Goal: Navigation & Orientation: Find specific page/section

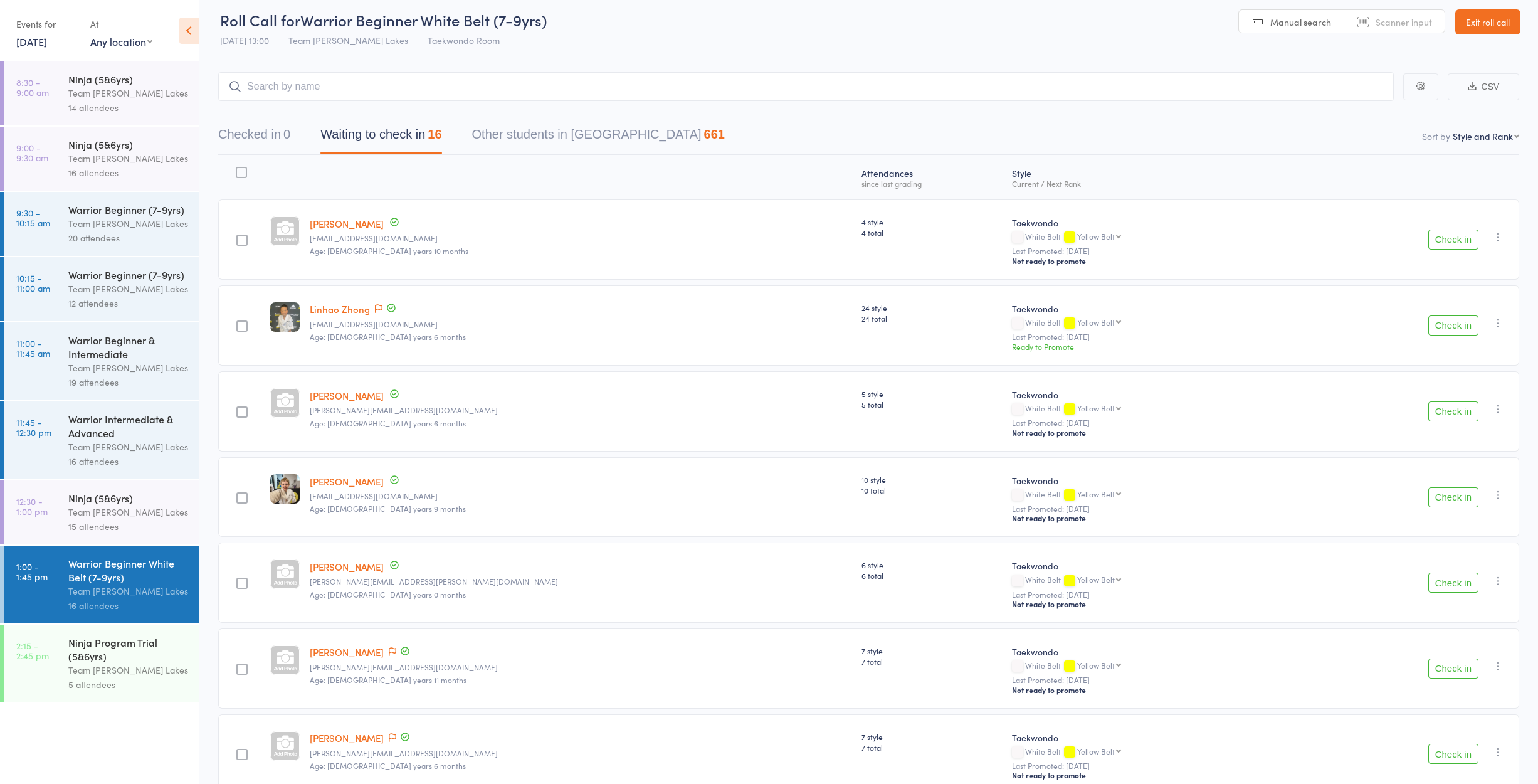
click at [189, 32] on icon at bounding box center [189, 31] width 20 height 26
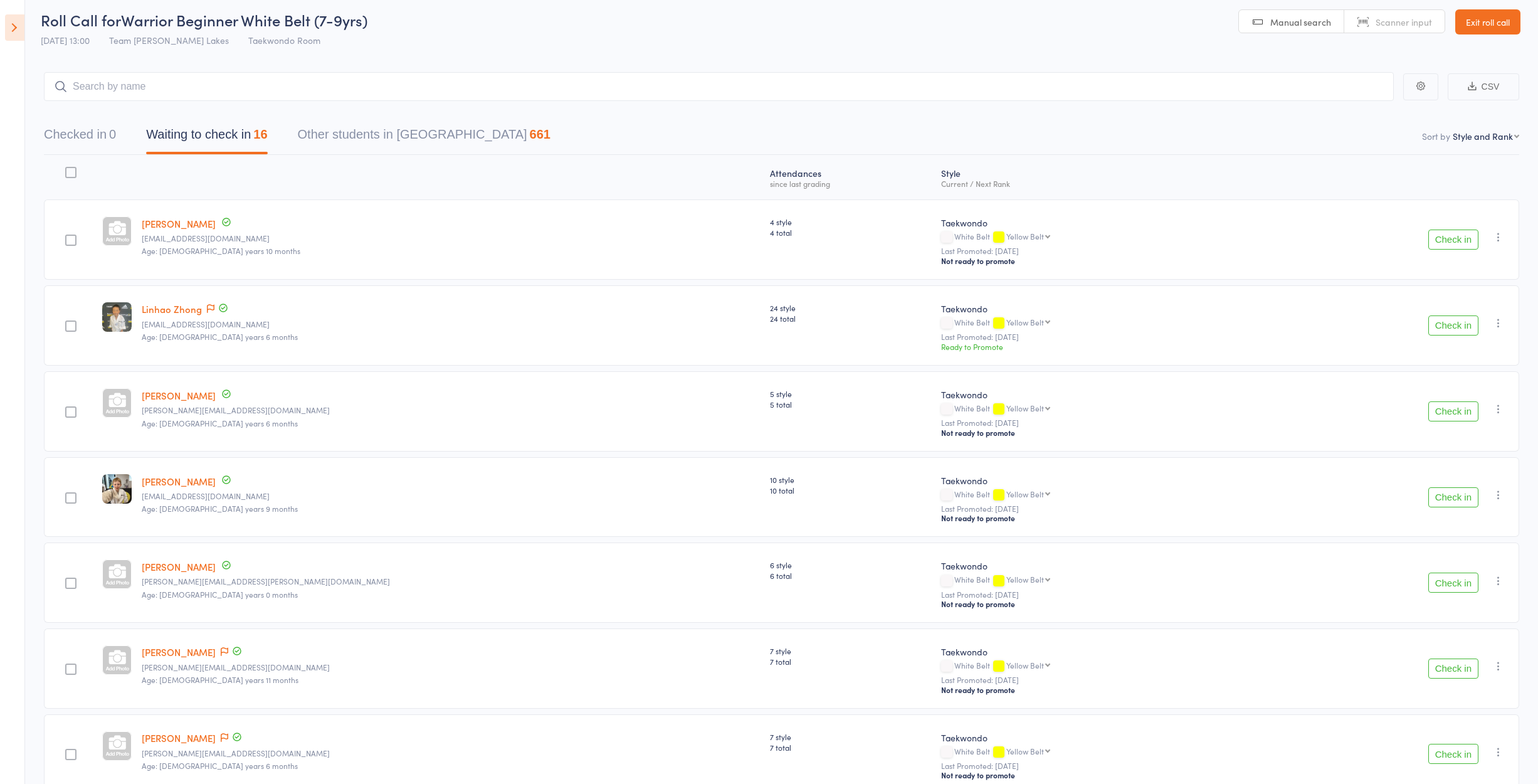
click at [14, 30] on icon at bounding box center [14, 27] width 20 height 26
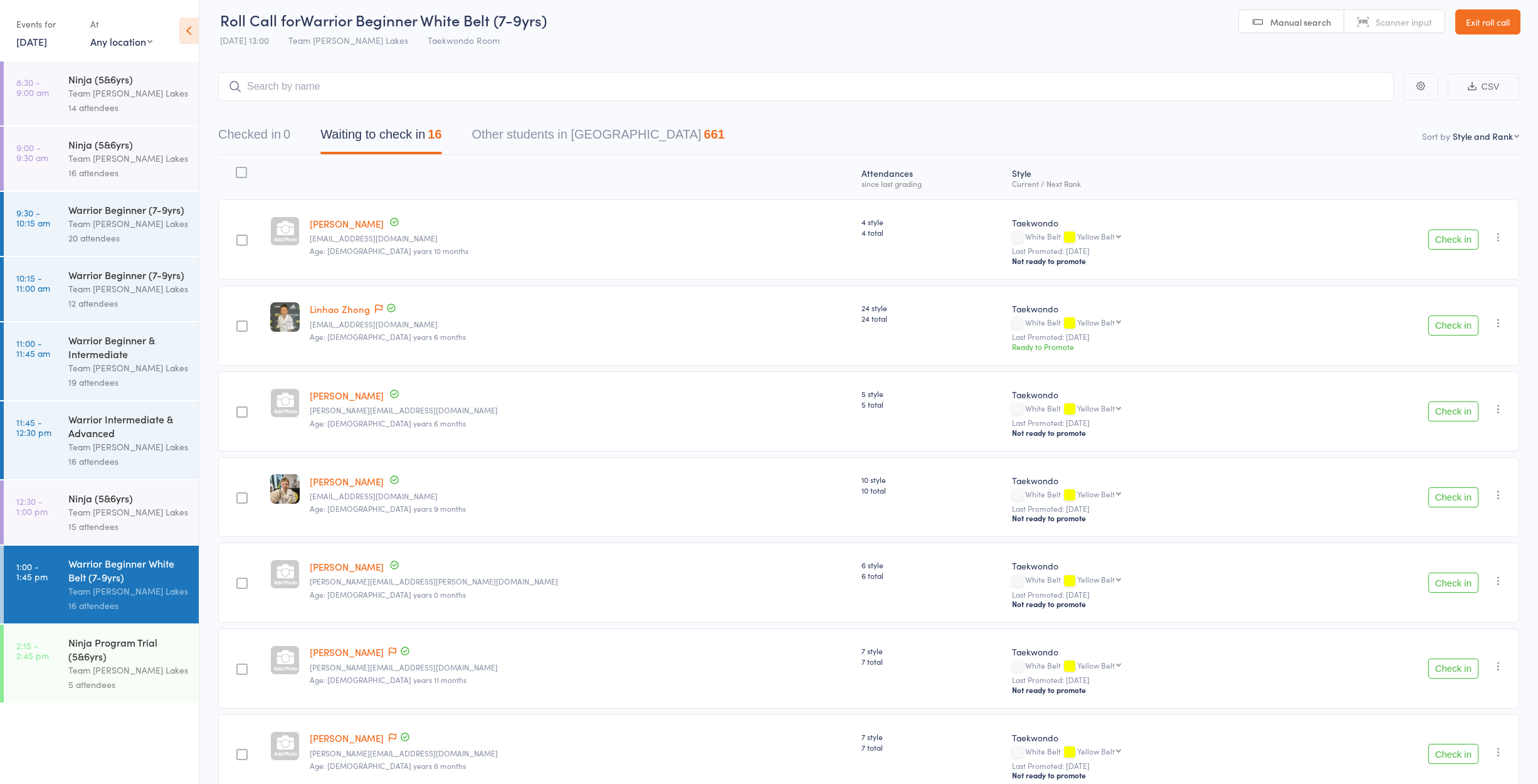
click at [1486, 24] on link "Exit roll call" at bounding box center [1488, 21] width 66 height 25
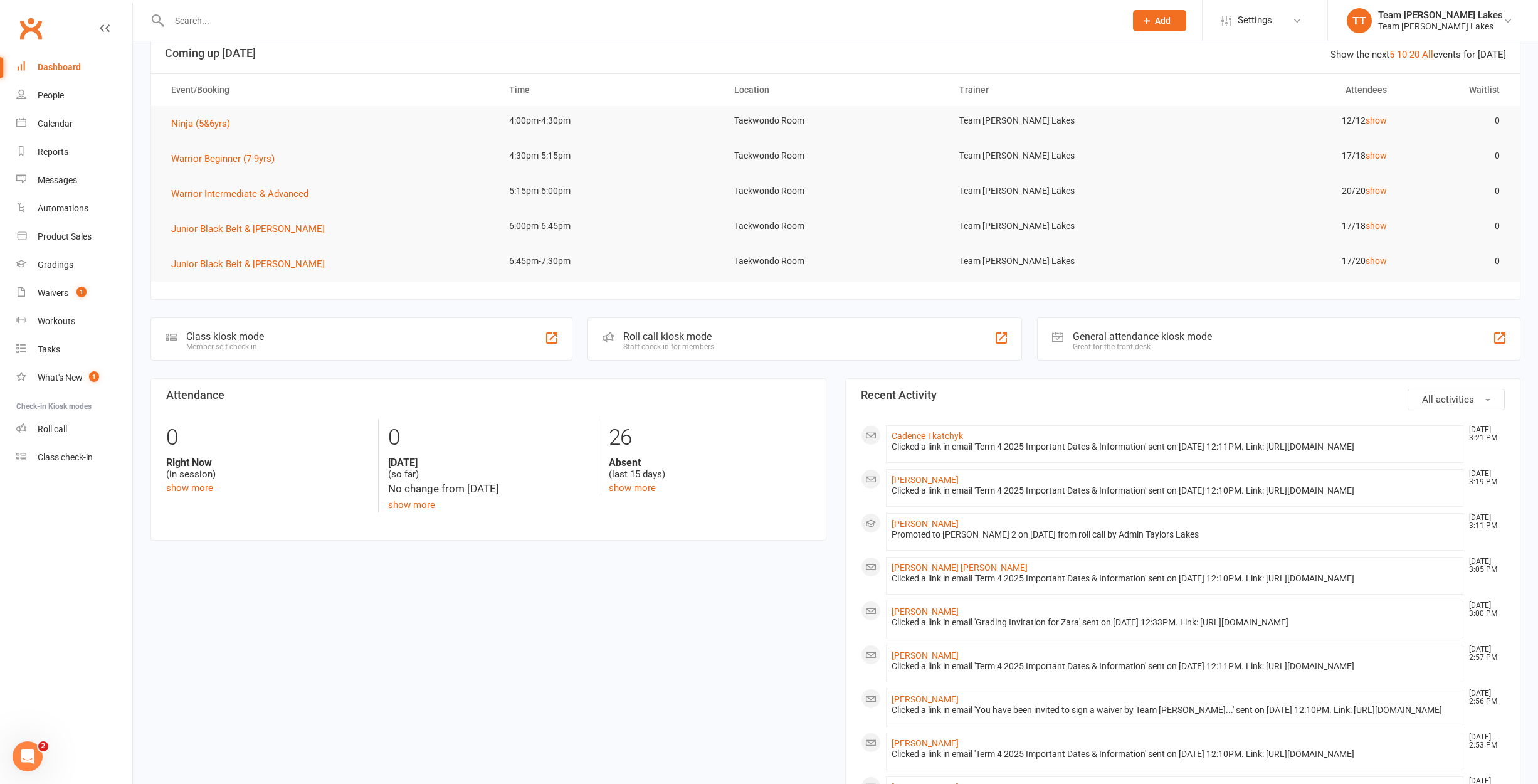
scroll to position [26, 0]
click at [47, 293] on div "Waivers" at bounding box center [53, 293] width 31 height 10
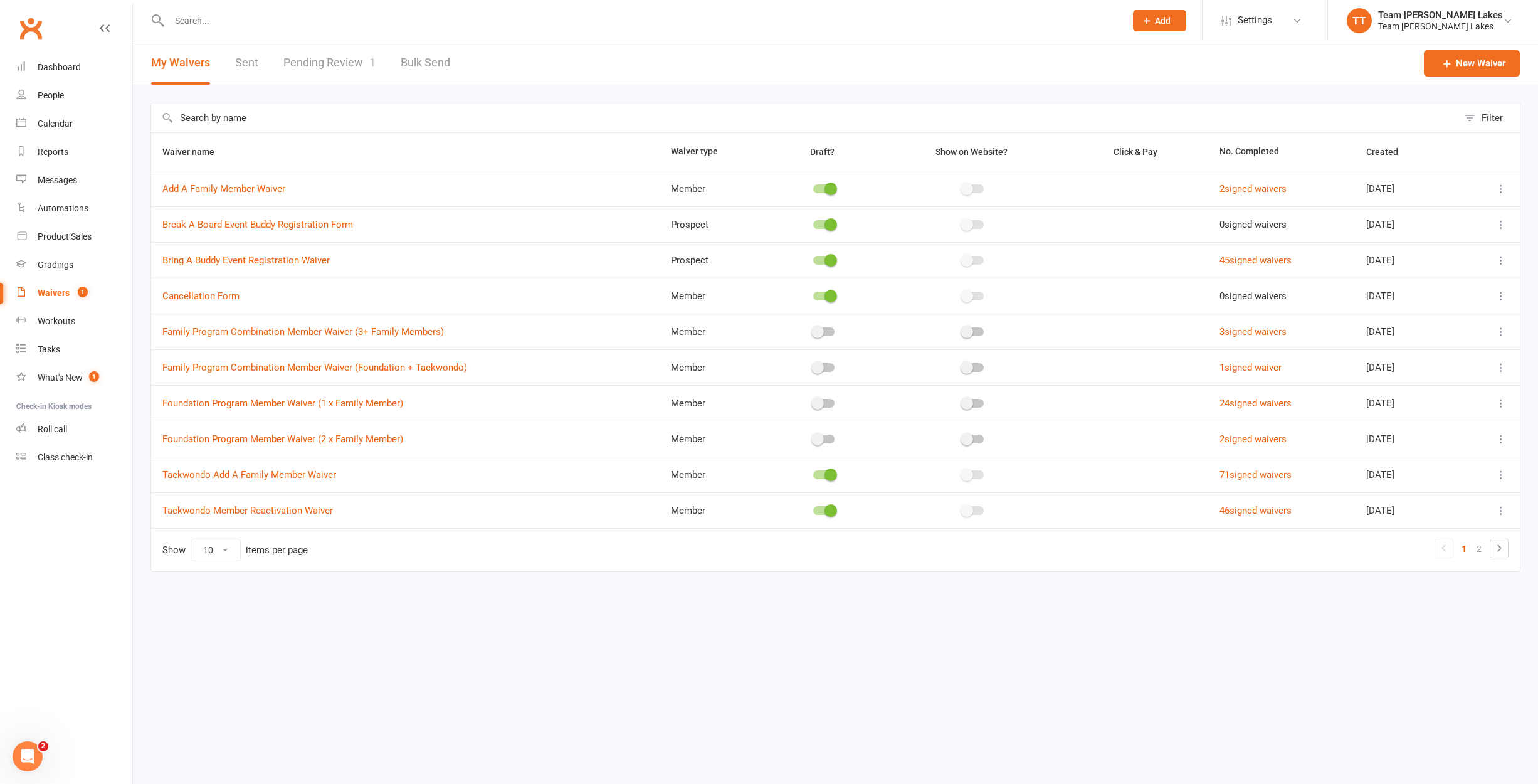
click at [322, 69] on link "Pending Review 1" at bounding box center [329, 63] width 92 height 43
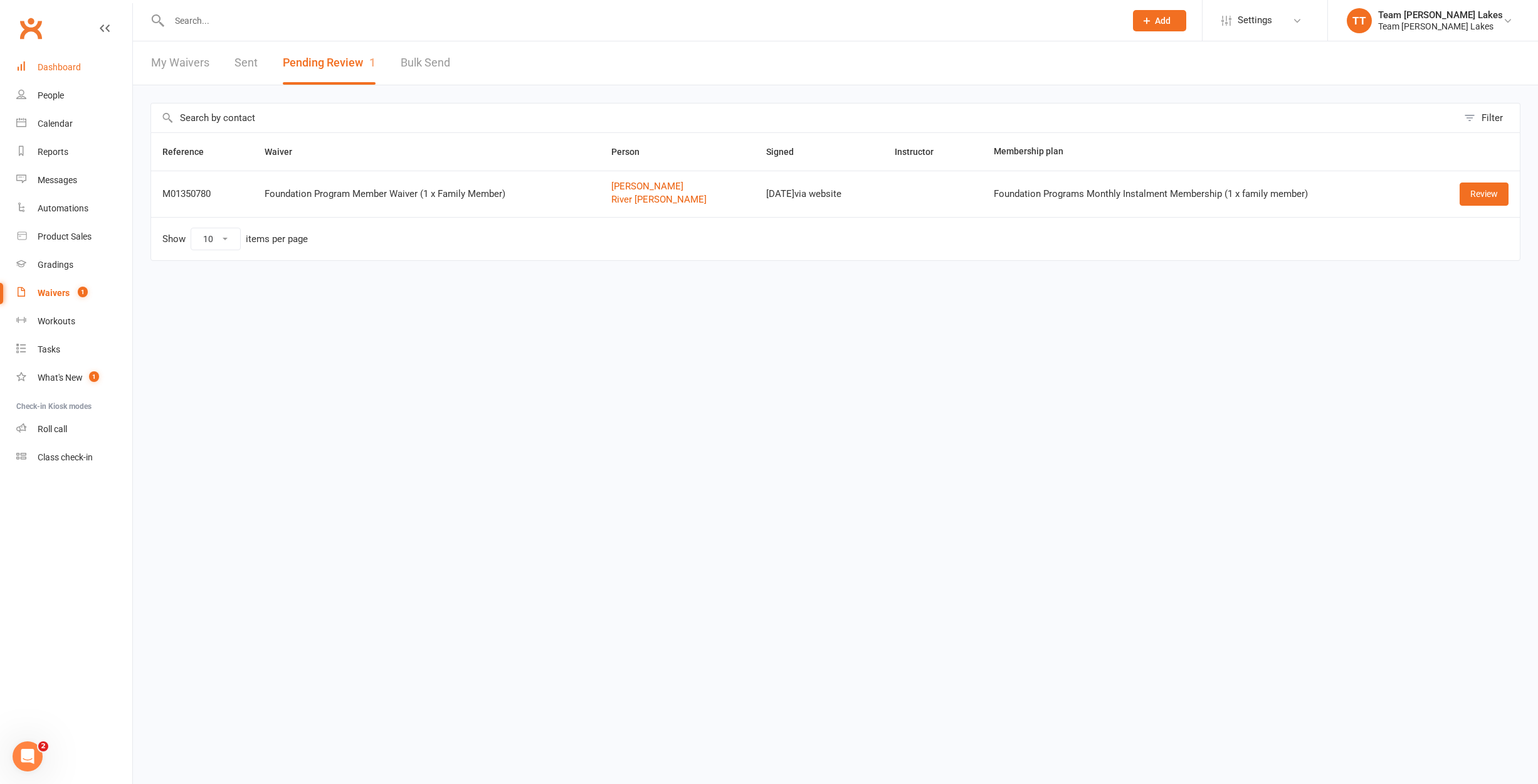
click at [51, 65] on div "Dashboard" at bounding box center [59, 67] width 43 height 10
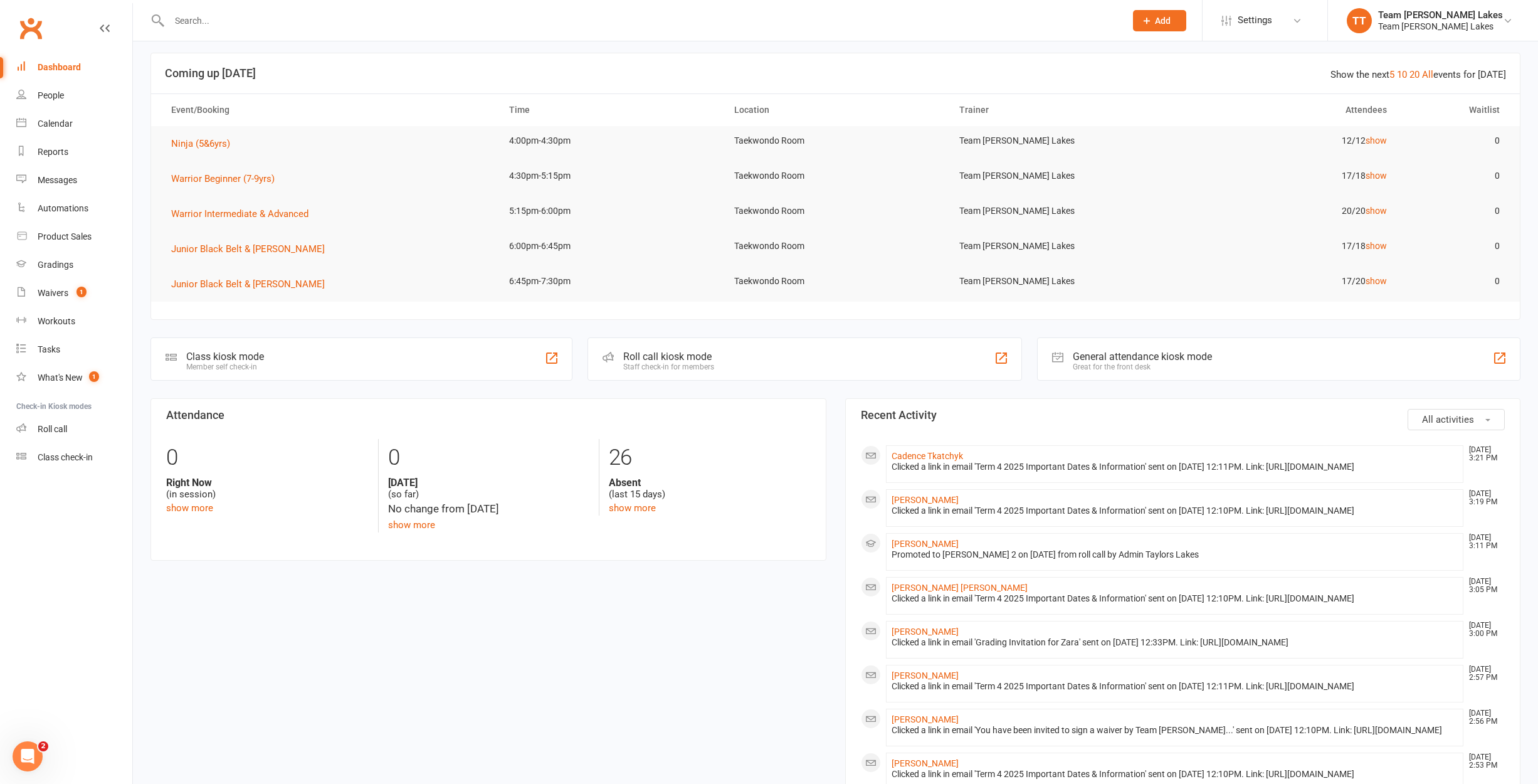
scroll to position [3, 0]
